Goal: Task Accomplishment & Management: Manage account settings

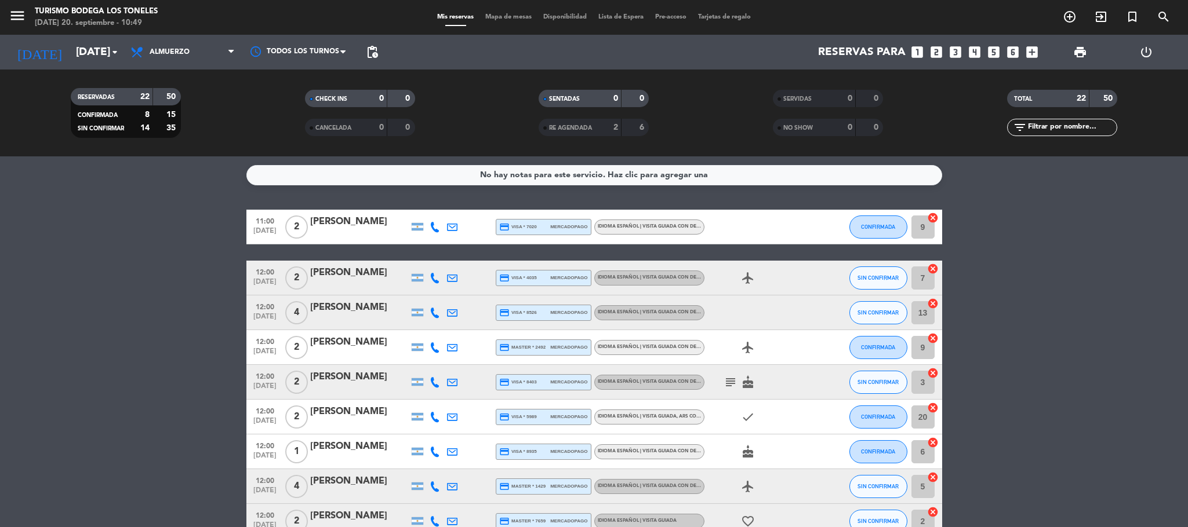
scroll to position [115, 0]
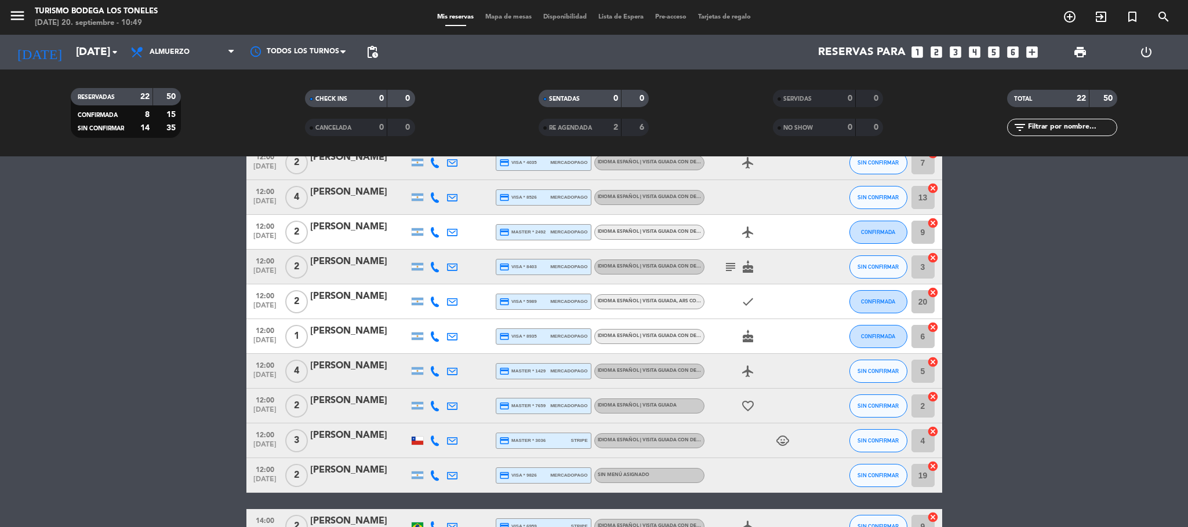
click at [731, 272] on icon "subject" at bounding box center [730, 267] width 14 height 14
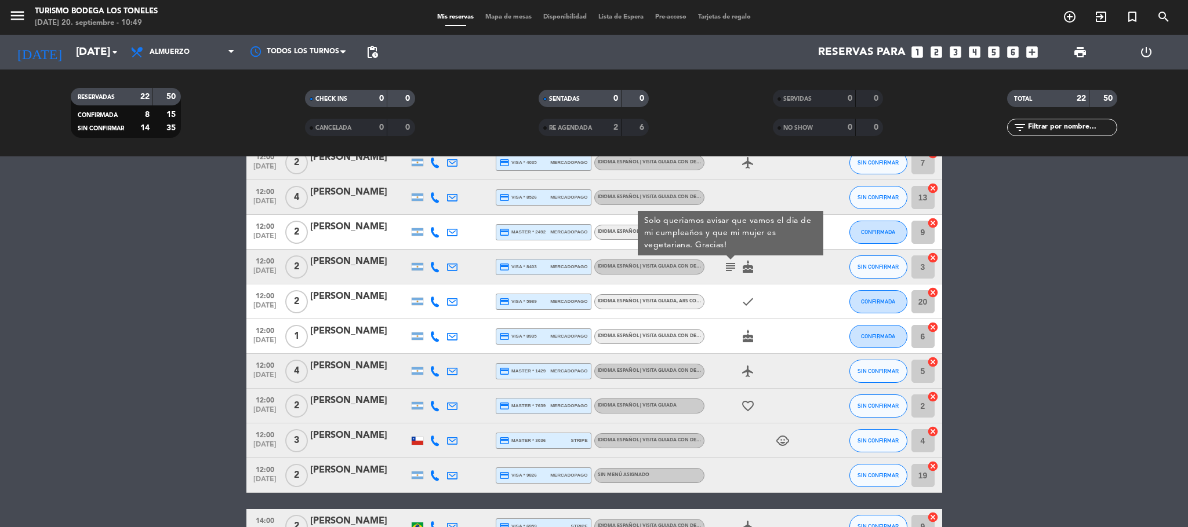
click at [800, 319] on div "cake" at bounding box center [756, 336] width 104 height 34
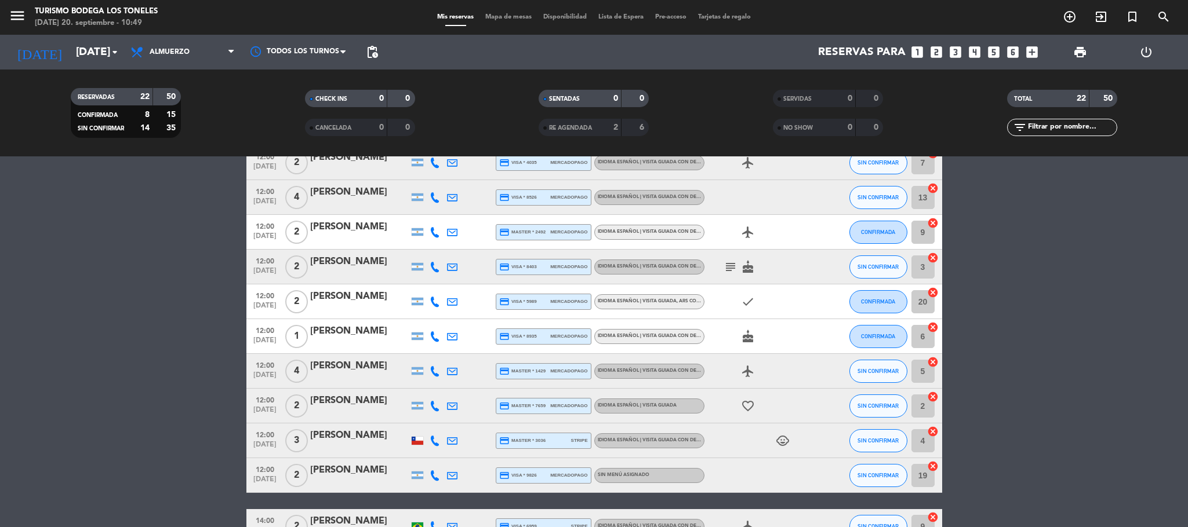
scroll to position [0, 0]
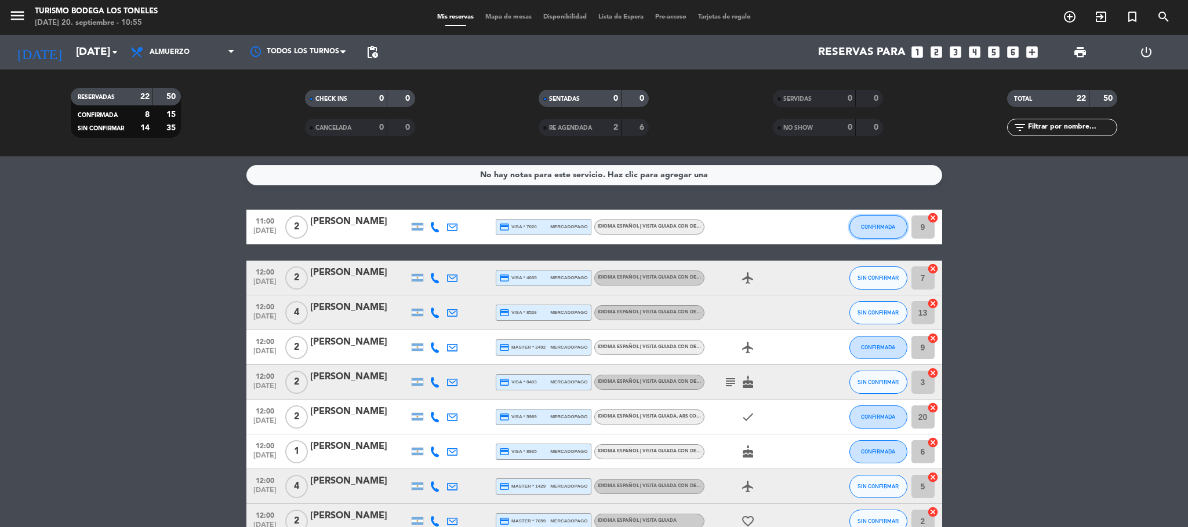
click at [875, 218] on button "CONFIRMADA" at bounding box center [878, 227] width 58 height 23
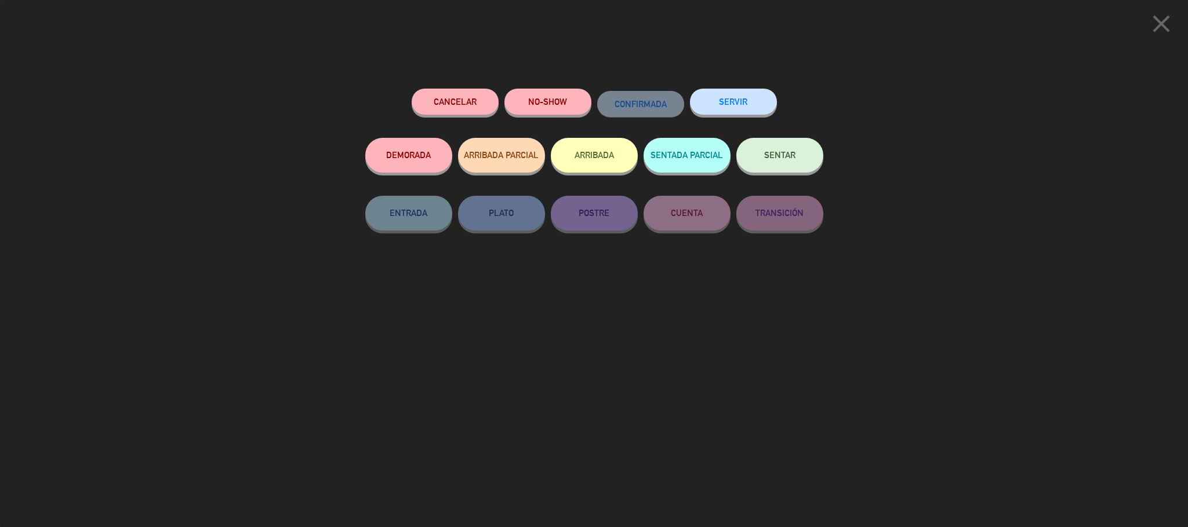
click at [598, 154] on button "ARRIBADA" at bounding box center [594, 155] width 87 height 35
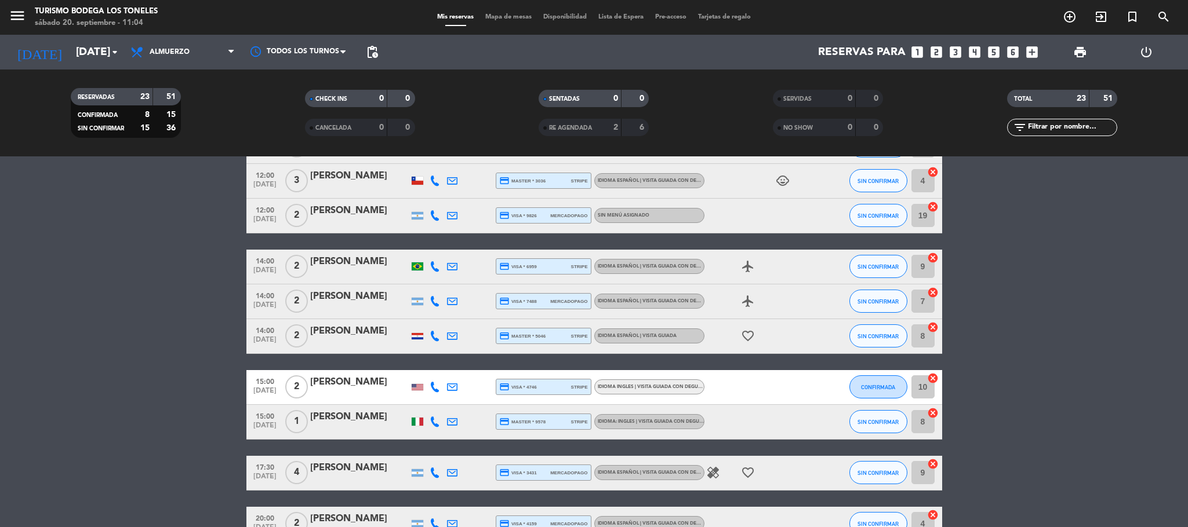
scroll to position [580, 0]
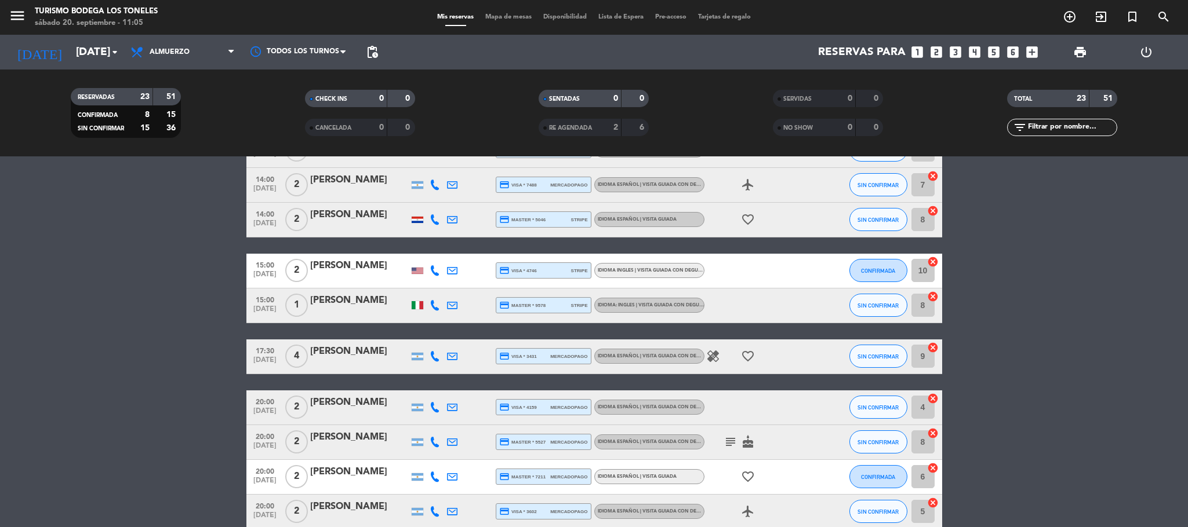
click at [414, 268] on div at bounding box center [418, 271] width 12 height 6
click at [416, 306] on div at bounding box center [418, 305] width 12 height 8
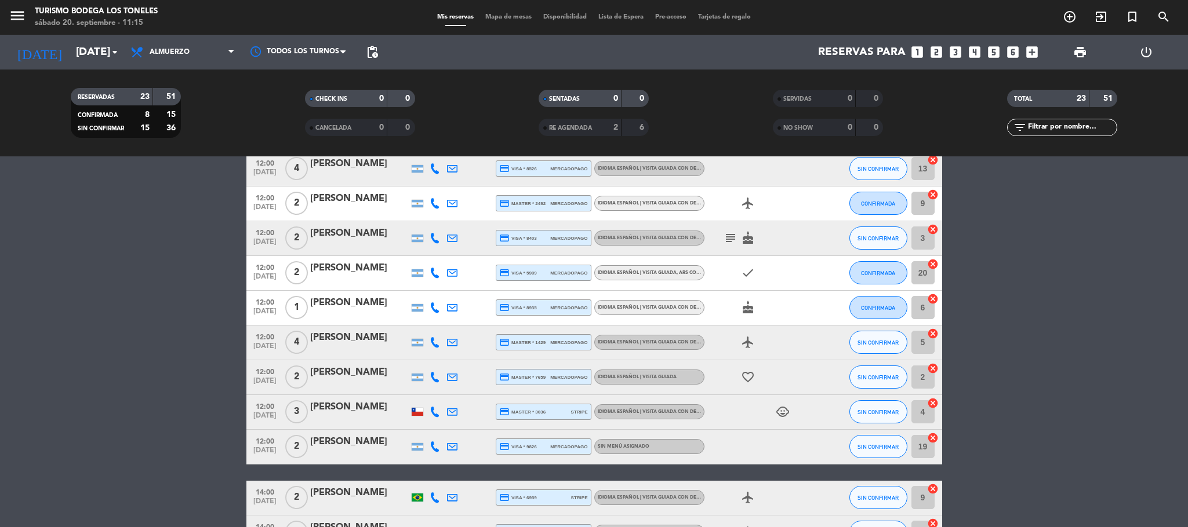
scroll to position [115, 0]
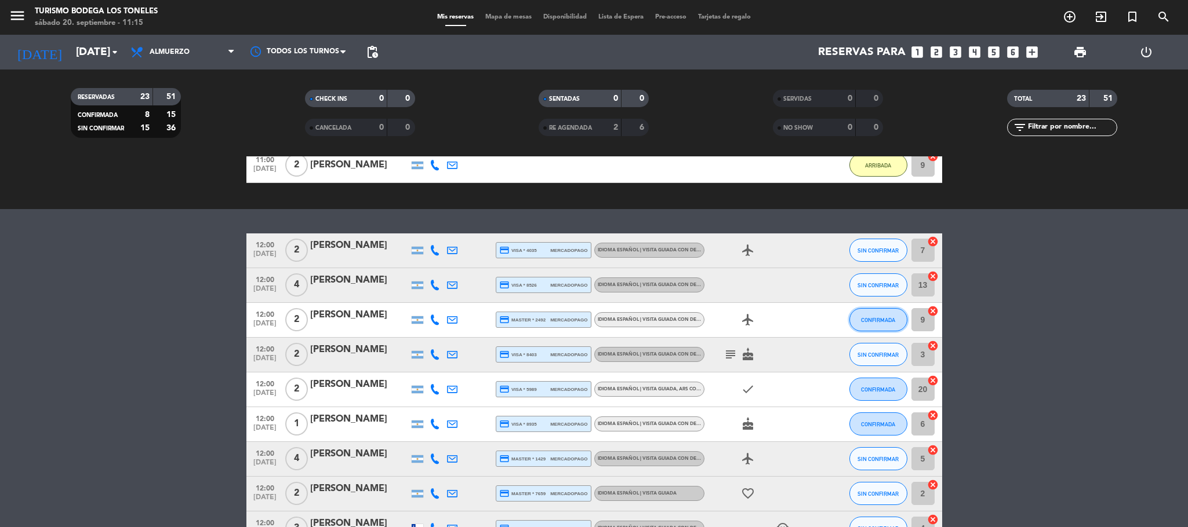
click at [865, 315] on button "CONFIRMADA" at bounding box center [878, 319] width 58 height 23
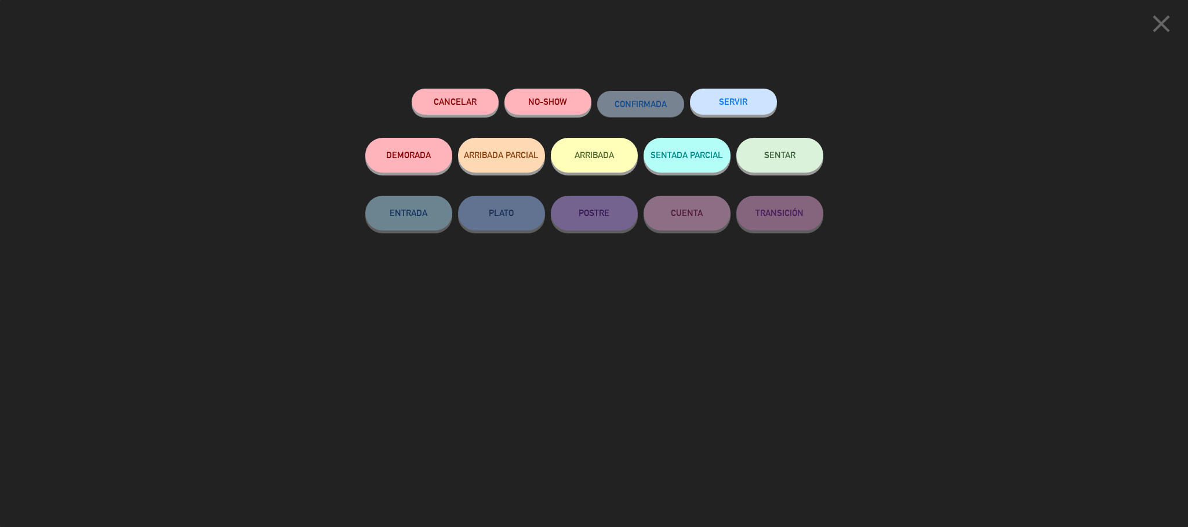
click at [602, 154] on button "ARRIBADA" at bounding box center [594, 155] width 87 height 35
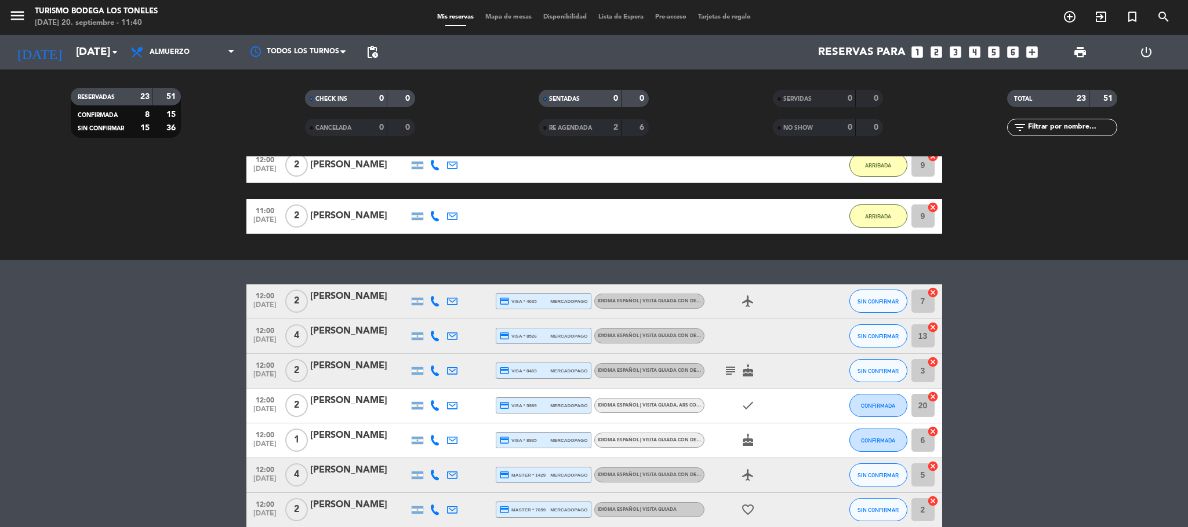
scroll to position [232, 0]
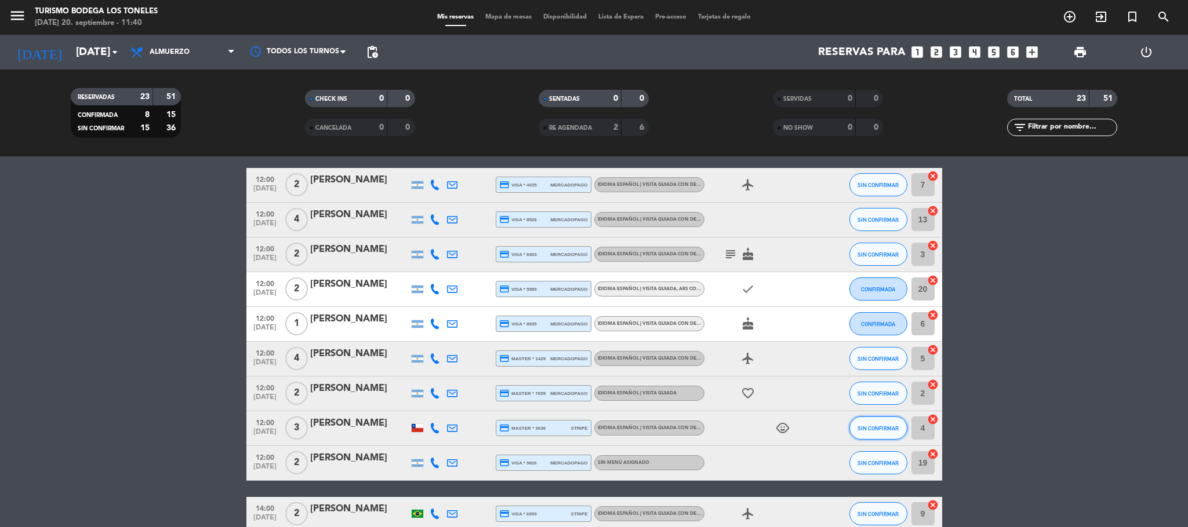
click at [872, 421] on button "SIN CONFIRMAR" at bounding box center [878, 428] width 58 height 23
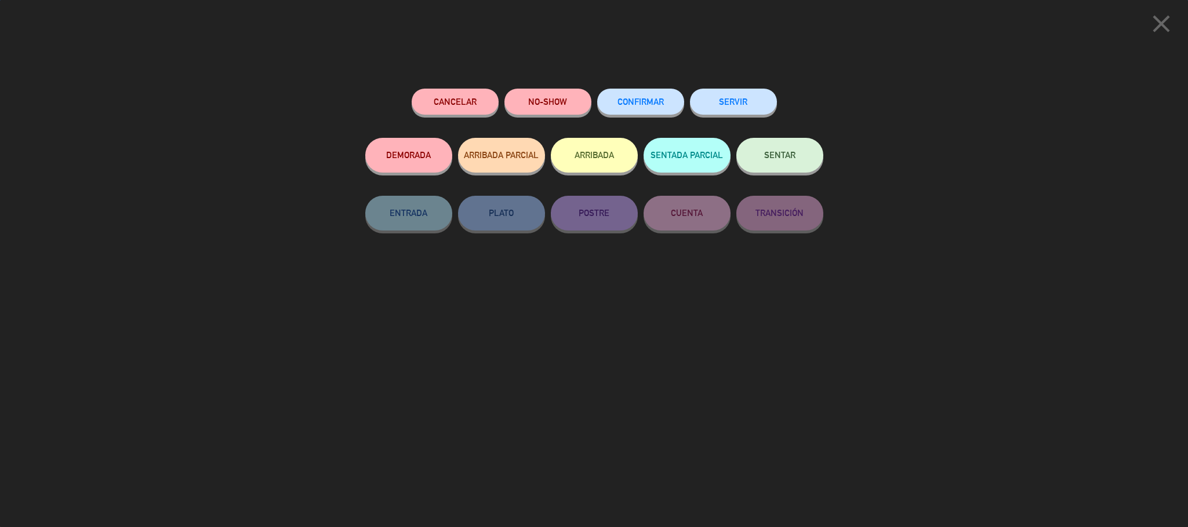
click at [598, 155] on button "ARRIBADA" at bounding box center [594, 155] width 87 height 35
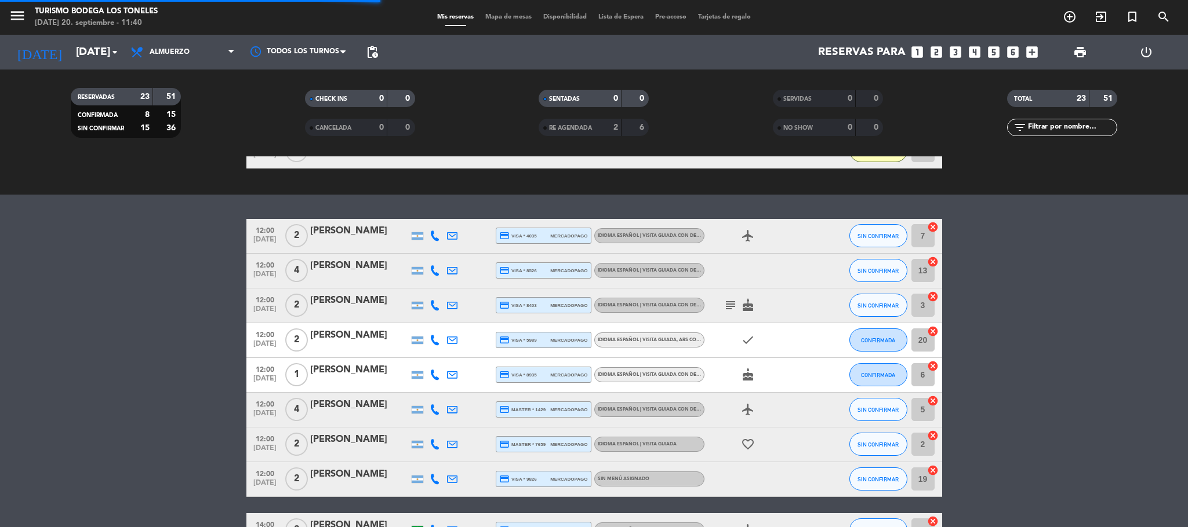
scroll to position [283, 0]
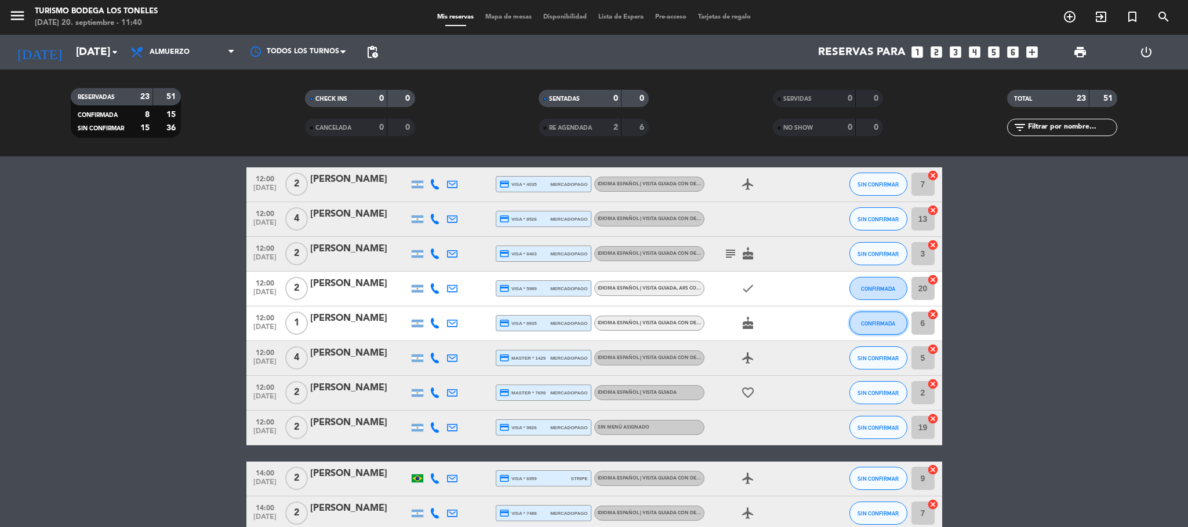
click at [870, 319] on button "CONFIRMADA" at bounding box center [878, 323] width 58 height 23
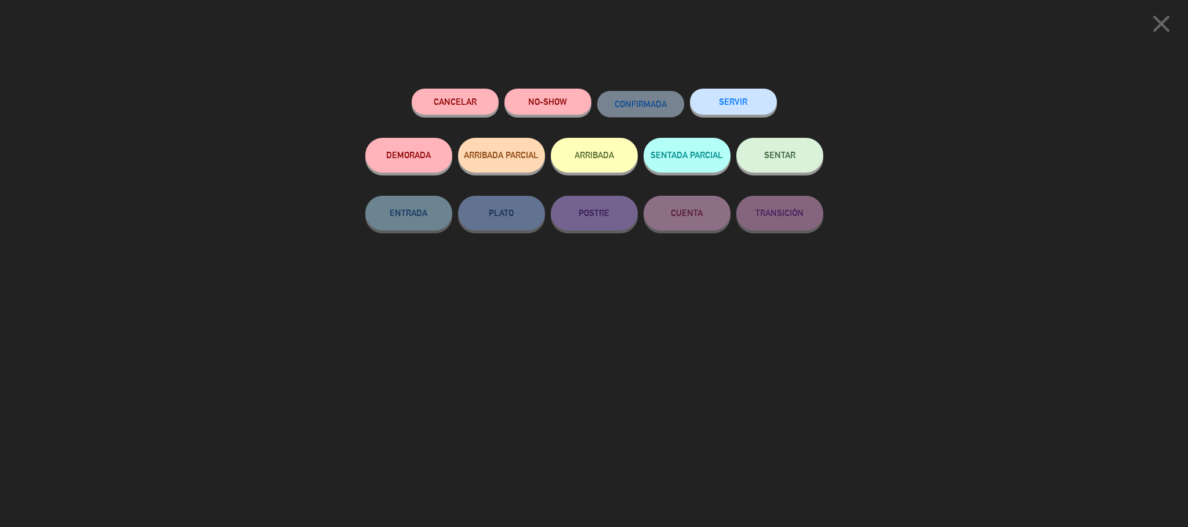
click at [607, 157] on button "ARRIBADA" at bounding box center [594, 155] width 87 height 35
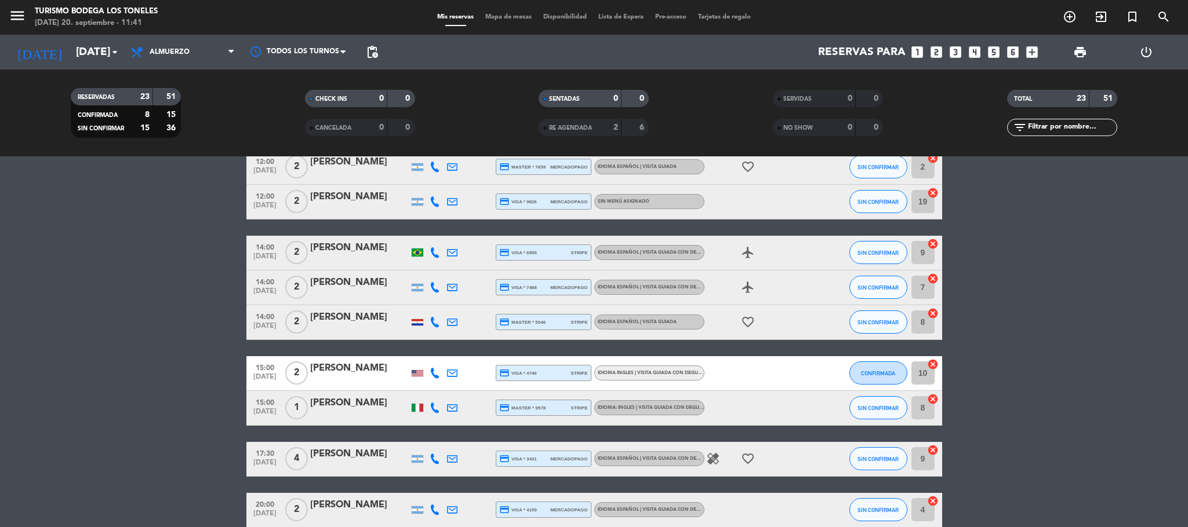
scroll to position [626, 0]
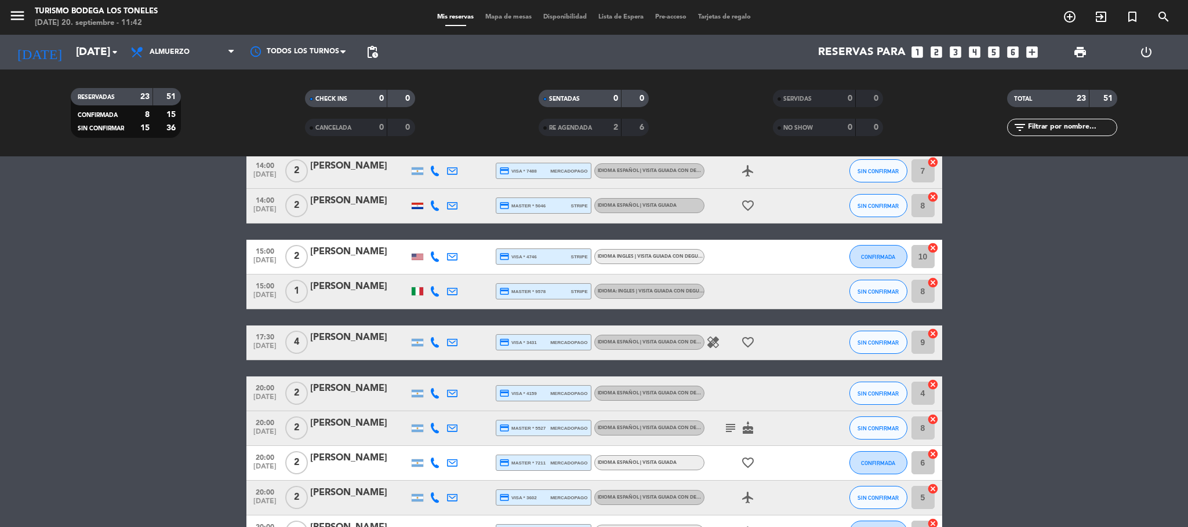
click at [416, 296] on div at bounding box center [418, 291] width 12 height 8
click at [416, 203] on div at bounding box center [418, 206] width 12 height 6
click at [439, 202] on div at bounding box center [443, 201] width 8 height 4
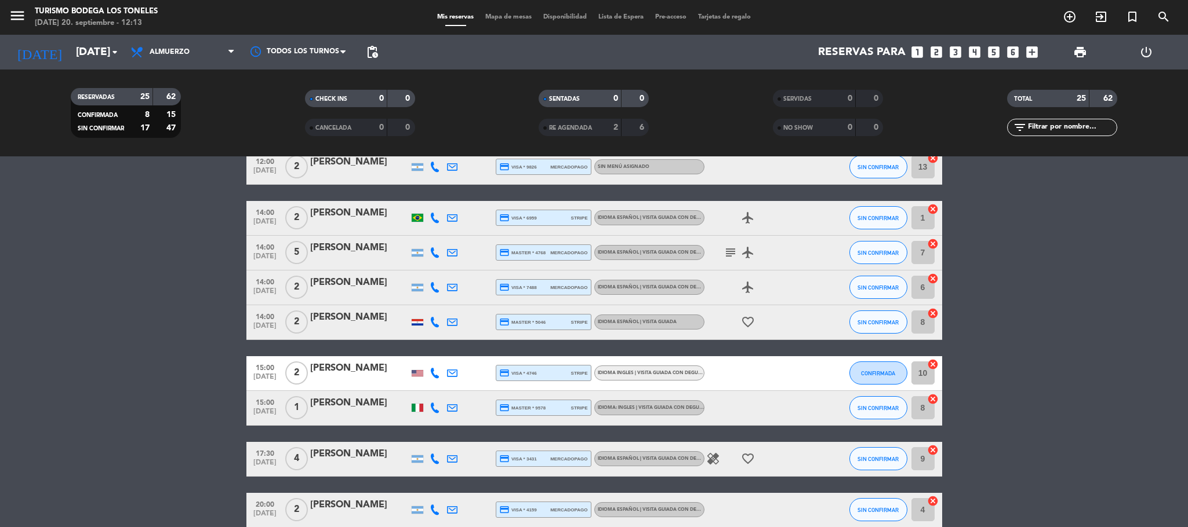
scroll to position [463, 0]
